Goal: Find specific page/section: Find specific page/section

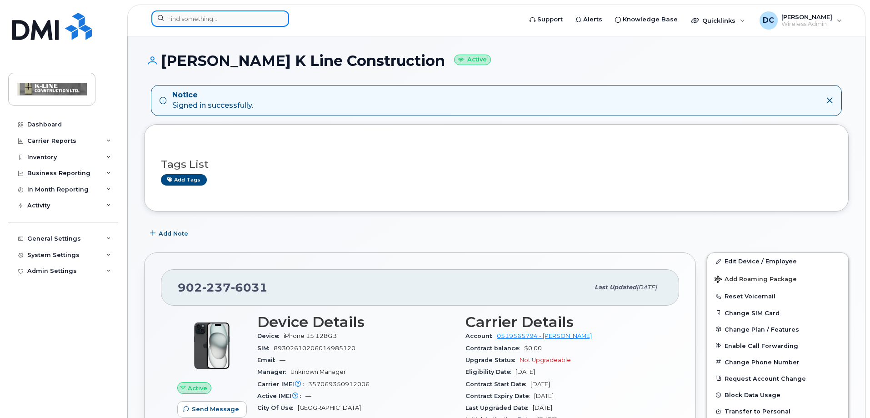
click at [194, 20] on input at bounding box center [220, 18] width 138 height 16
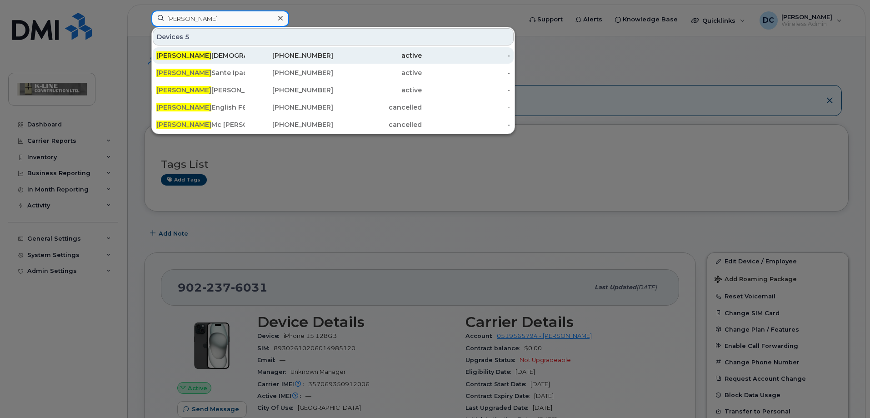
type input "[PERSON_NAME]"
click at [185, 54] on div "[PERSON_NAME]" at bounding box center [200, 55] width 89 height 9
